Goal: Book appointment/travel/reservation

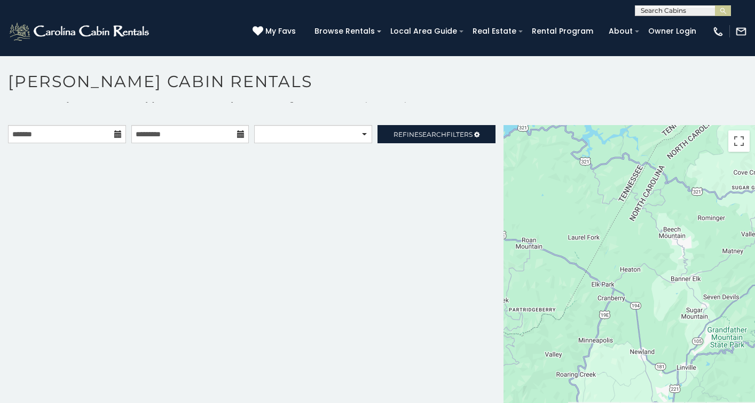
scroll to position [10, 0]
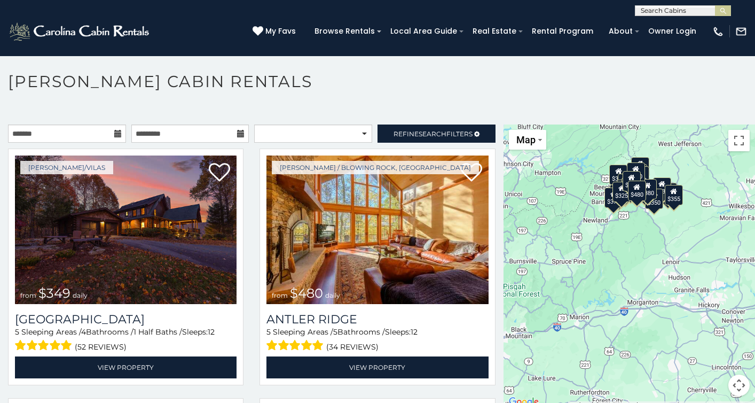
drag, startPoint x: 673, startPoint y: 319, endPoint x: 639, endPoint y: 252, distance: 75.5
click at [639, 252] on div "$349 $480 $525 $315 $355 $635 $675 $930 $400 $451 $330 $400 $485 $460 $395 $255…" at bounding box center [630, 266] width 252 height 284
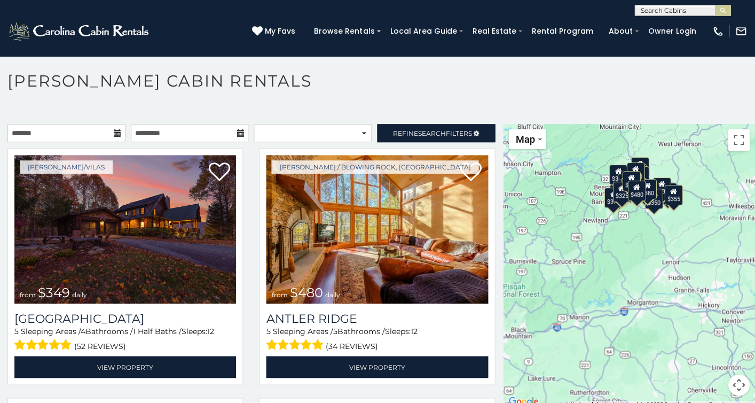
scroll to position [0, 0]
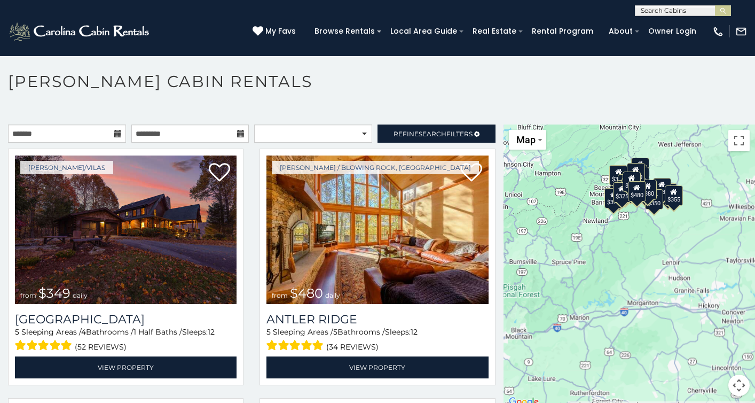
click at [641, 211] on div "$349 $480 $525 $315 $355 $635 $675 $930 $400 $451 $330 $400 $485 $460 $395 $255…" at bounding box center [630, 266] width 252 height 284
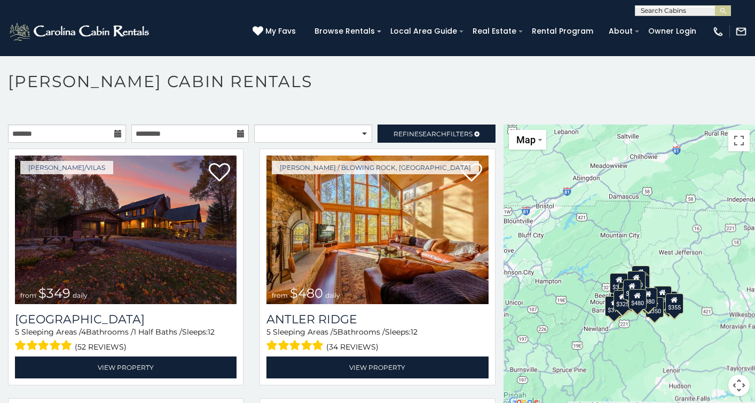
drag, startPoint x: 653, startPoint y: 292, endPoint x: 637, endPoint y: 402, distance: 111.6
click at [638, 402] on div "$349 $480 $525 $315 $355 $635 $675 $930 $400 $451 $330 $400 $485 $460 $395 $255…" at bounding box center [630, 266] width 252 height 284
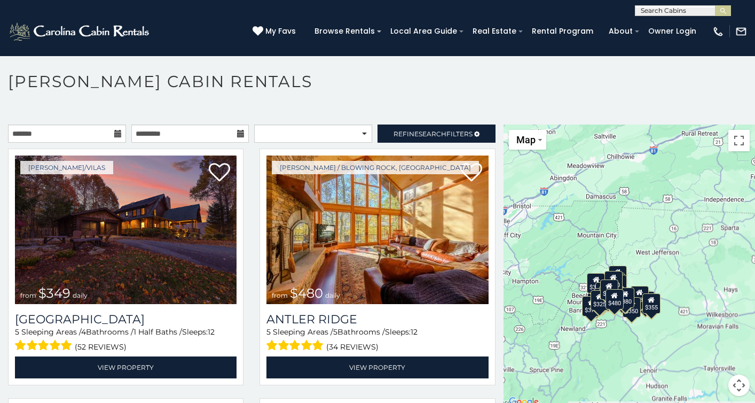
drag, startPoint x: 696, startPoint y: 308, endPoint x: 632, endPoint y: 269, distance: 75.2
click at [632, 269] on div "$349 $480 $525 $315 $355 $635 $675 $930 $400 $451 $330 $400 $485 $460 $395 $255…" at bounding box center [630, 266] width 252 height 284
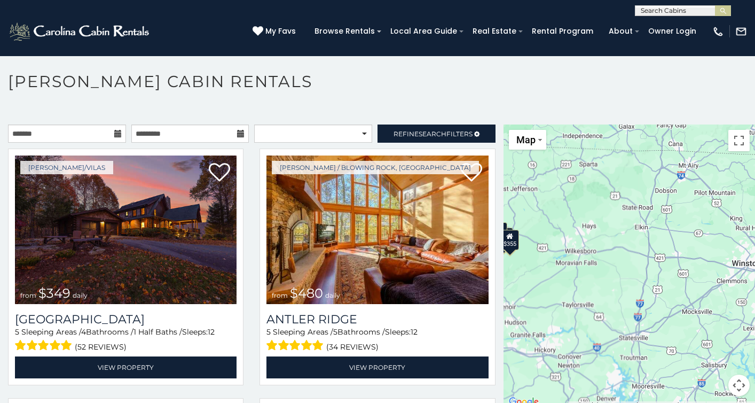
drag, startPoint x: 674, startPoint y: 295, endPoint x: 591, endPoint y: 286, distance: 84.4
click at [591, 286] on div "$349 $480 $525 $315 $355 $635 $675 $930 $400 $451 $330 $400 $485 $460 $395 $255…" at bounding box center [630, 266] width 252 height 284
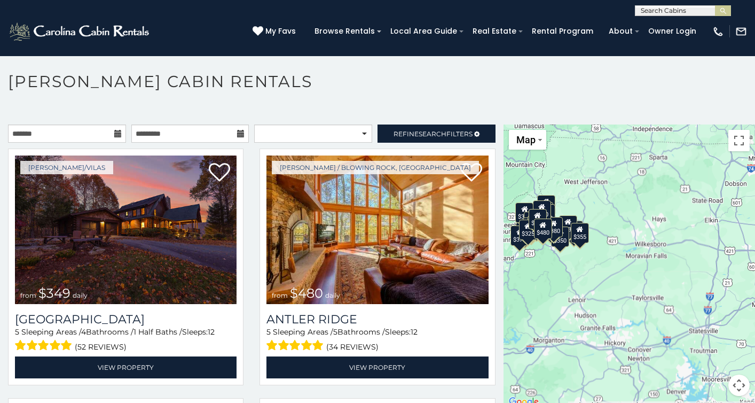
drag, startPoint x: 585, startPoint y: 285, endPoint x: 708, endPoint y: 266, distance: 124.3
click at [703, 266] on div "$349 $480 $525 $315 $355 $635 $675 $930 $400 $451 $330 $400 $485 $460 $395 $255…" at bounding box center [630, 266] width 252 height 284
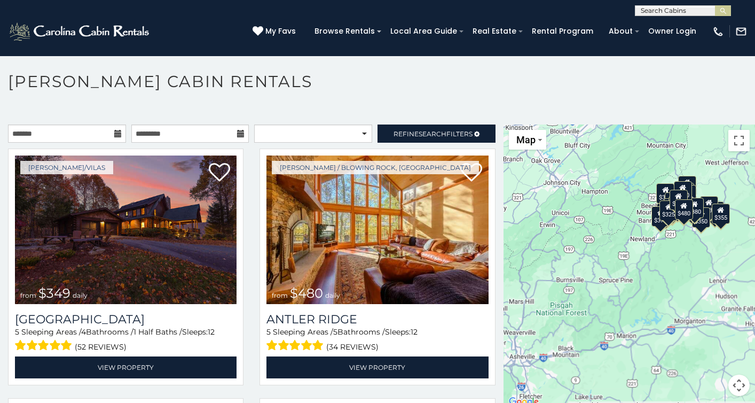
drag, startPoint x: 642, startPoint y: 267, endPoint x: 651, endPoint y: 278, distance: 13.7
click at [651, 278] on div "$349 $480 $525 $315 $355 $635 $675 $930 $400 $451 $330 $400 $485 $460 $395 $255…" at bounding box center [630, 266] width 252 height 284
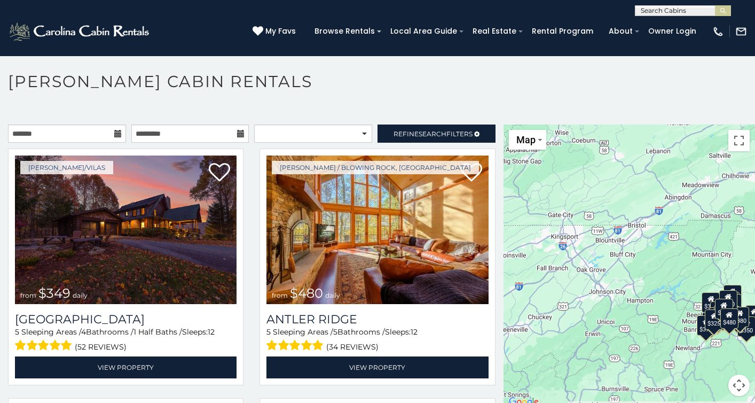
drag, startPoint x: 623, startPoint y: 198, endPoint x: 668, endPoint y: 301, distance: 112.4
click at [668, 301] on div "$349 $480 $525 $315 $355 $635 $675 $930 $400 $451 $330 $400 $485 $460 $395 $255…" at bounding box center [630, 266] width 252 height 284
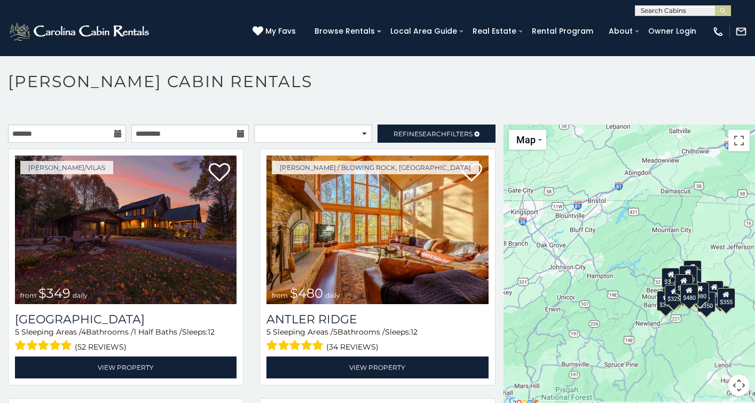
drag, startPoint x: 650, startPoint y: 313, endPoint x: 571, endPoint y: 246, distance: 103.4
click at [571, 246] on div "$349 $480 $525 $315 $355 $635 $675 $930 $400 $451 $330 $400 $485 $460 $395 $255…" at bounding box center [630, 266] width 252 height 284
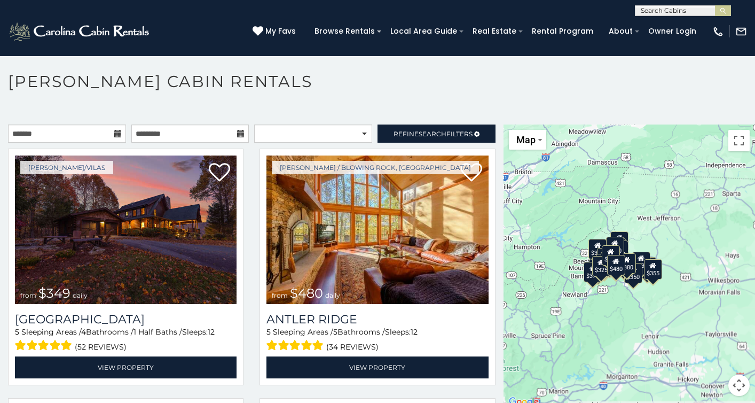
drag, startPoint x: 593, startPoint y: 324, endPoint x: 572, endPoint y: 325, distance: 21.4
click at [572, 325] on div "$349 $480 $525 $315 $355 $635 $675 $930 $400 $451 $330 $400 $485 $460 $395 $255…" at bounding box center [630, 266] width 252 height 284
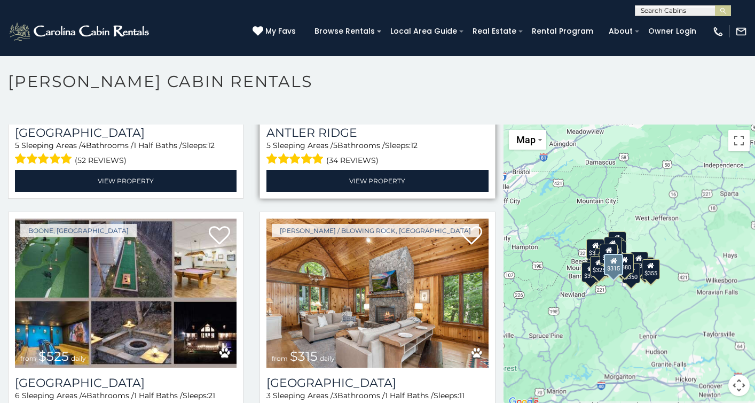
scroll to position [185, 0]
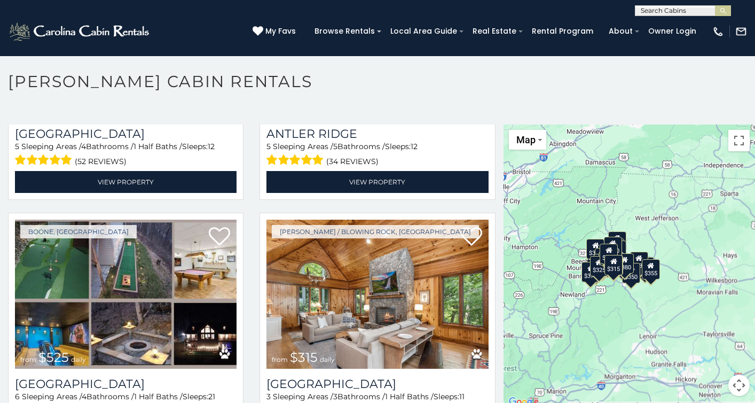
click at [325, 109] on p at bounding box center [377, 113] width 755 height 11
